Goal: Navigation & Orientation: Find specific page/section

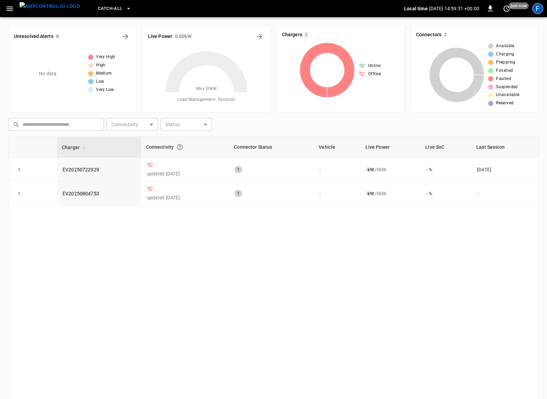
click at [536, 14] on div "F" at bounding box center [538, 8] width 11 height 11
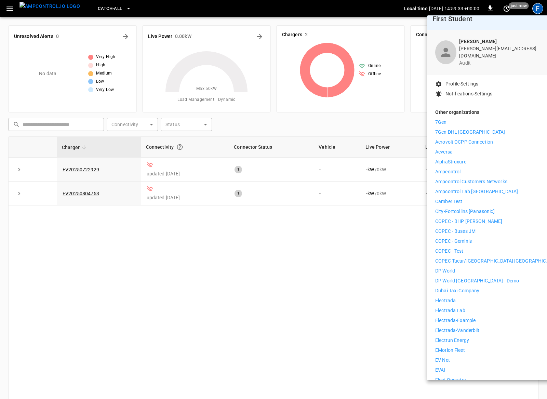
scroll to position [8, 0]
click at [449, 198] on p "Camber Test" at bounding box center [448, 201] width 27 height 7
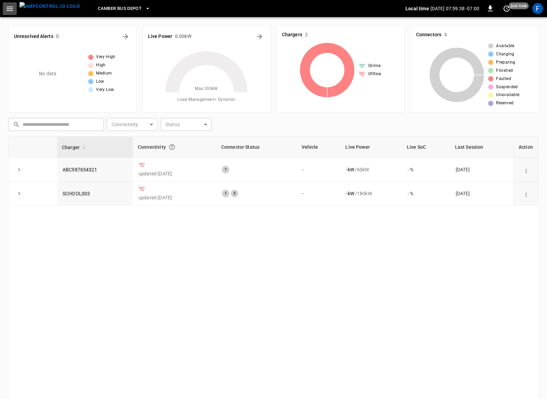
click at [13, 9] on icon "button" at bounding box center [9, 8] width 9 height 9
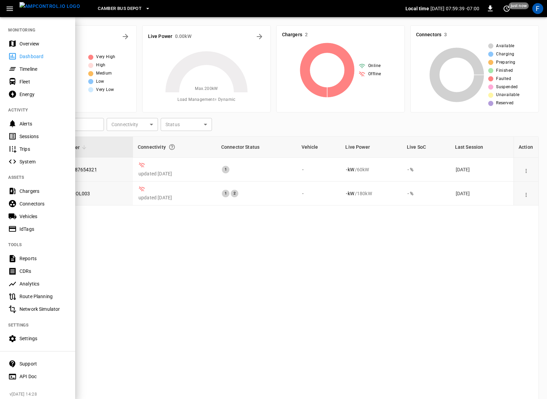
click at [18, 41] on div "Overview" at bounding box center [37, 43] width 75 height 13
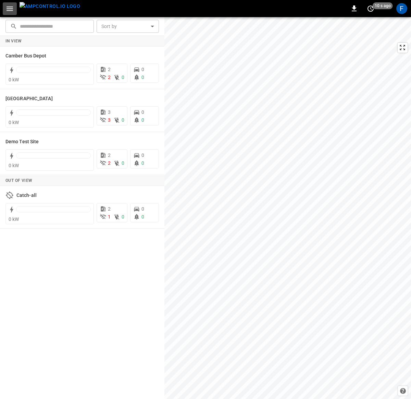
click at [10, 11] on icon "button" at bounding box center [9, 8] width 6 height 4
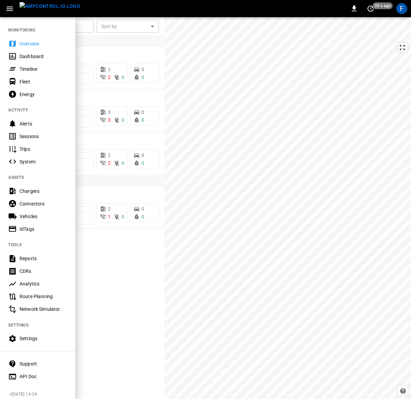
click at [103, 288] on div at bounding box center [205, 199] width 411 height 399
